Goal: Information Seeking & Learning: Find specific page/section

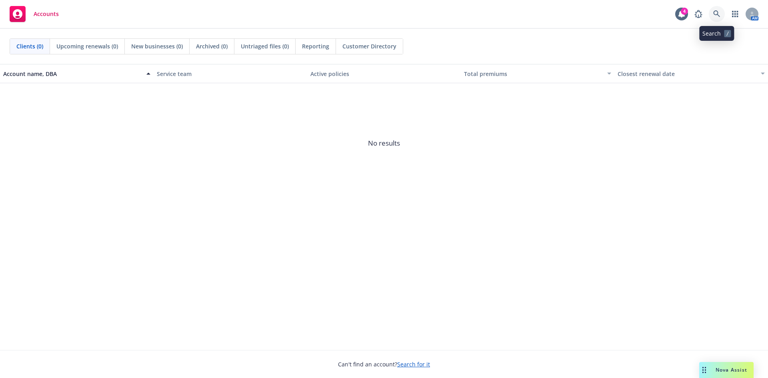
click at [715, 16] on icon at bounding box center [716, 13] width 7 height 7
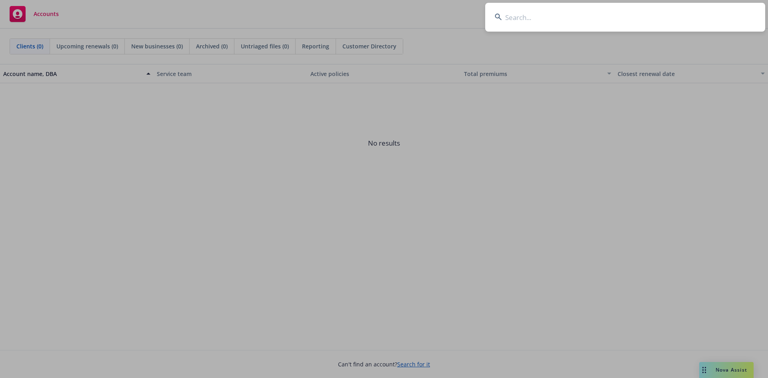
click at [561, 14] on input at bounding box center [625, 17] width 280 height 29
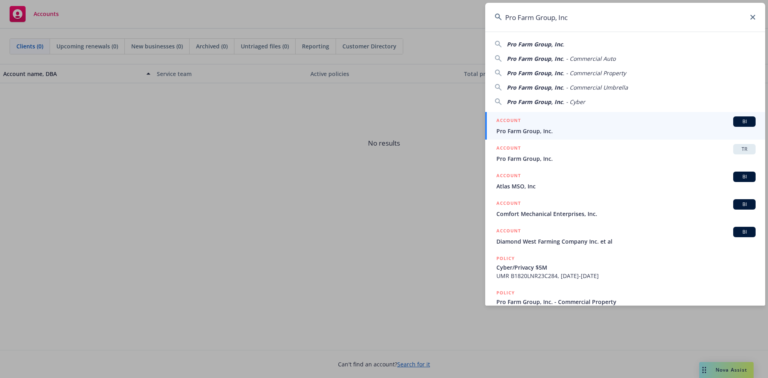
drag, startPoint x: 576, startPoint y: 17, endPoint x: 556, endPoint y: 18, distance: 20.0
click at [556, 18] on input "Pro Farm Group, Inc" at bounding box center [625, 17] width 280 height 29
type input "Pro Farm Group, Inc"
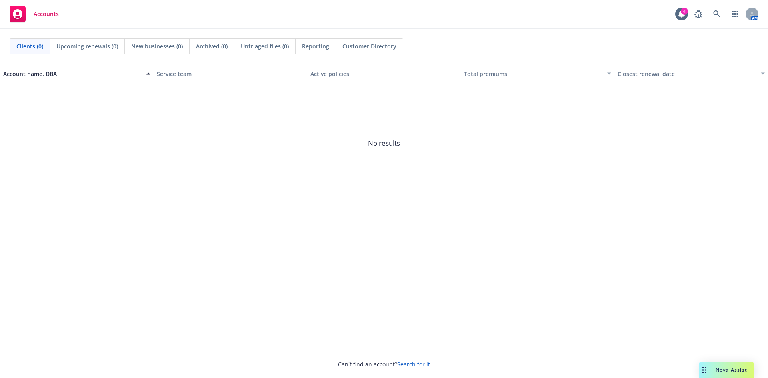
click at [383, 178] on span "No results" at bounding box center [384, 143] width 768 height 120
click at [712, 16] on link at bounding box center [716, 14] width 16 height 16
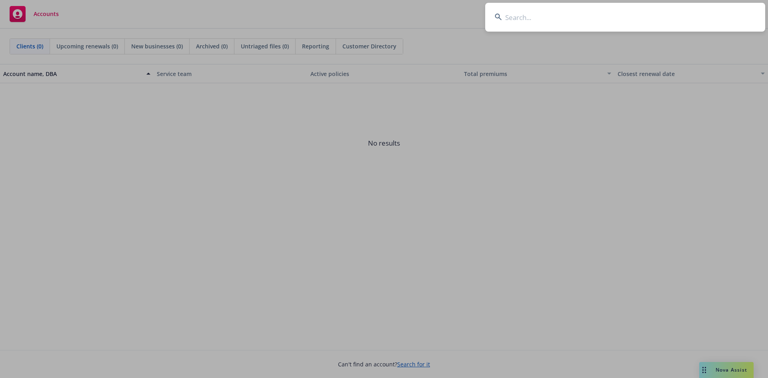
click at [540, 19] on input at bounding box center [625, 17] width 280 height 29
type input "皮"
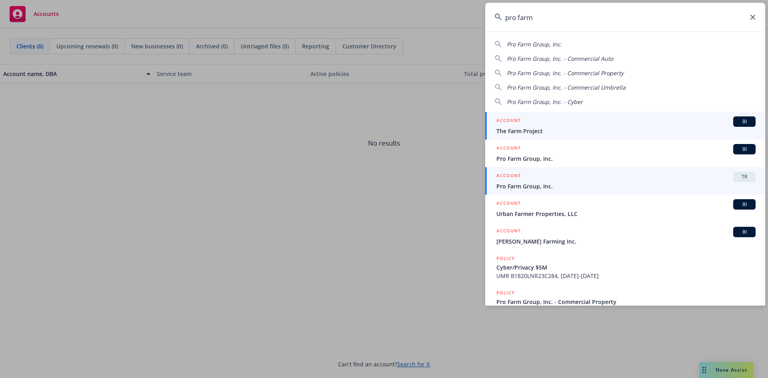
type input "pro farm"
click at [736, 174] on span "TR" at bounding box center [744, 176] width 16 height 7
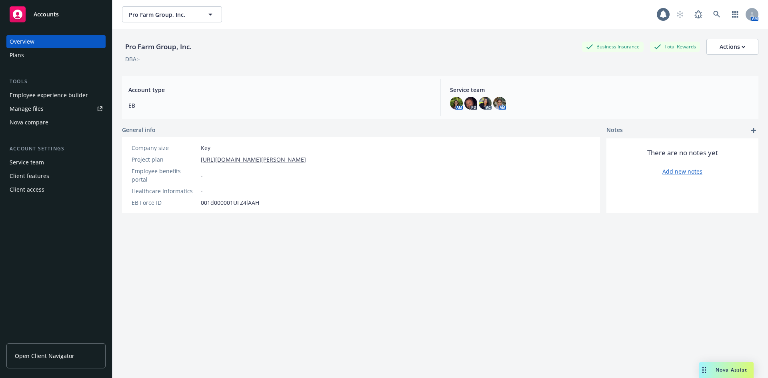
click at [31, 127] on div "Nova compare" at bounding box center [29, 122] width 39 height 13
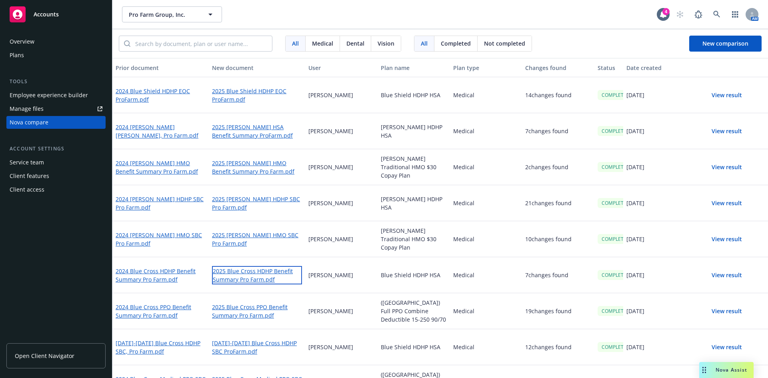
click at [236, 275] on link "2025 Blue Cross HDHP Benefit Summary Pro Farm.pdf" at bounding box center [257, 275] width 90 height 18
